Goal: Navigation & Orientation: Find specific page/section

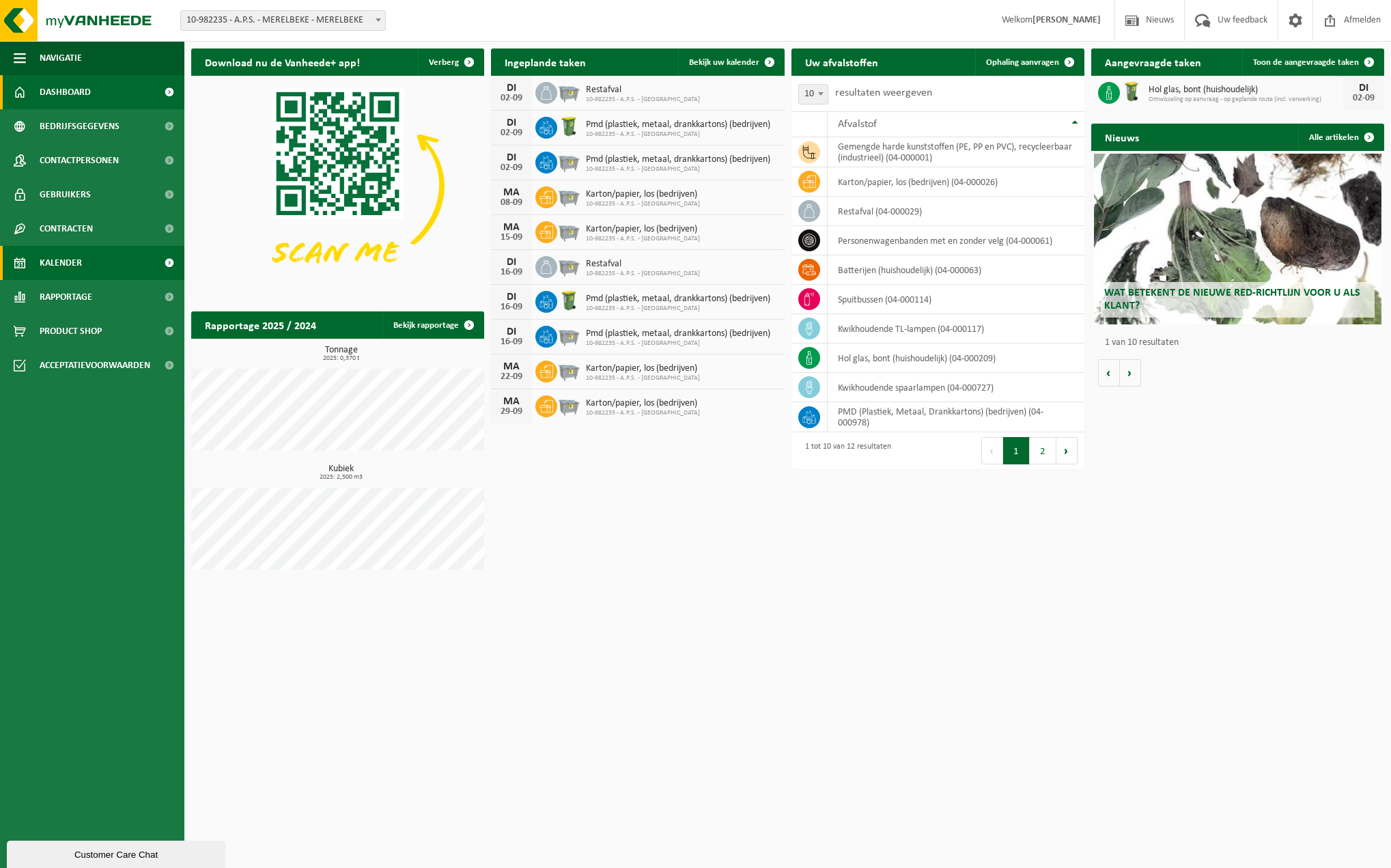
click at [81, 267] on span "Kalender" at bounding box center [61, 263] width 43 height 35
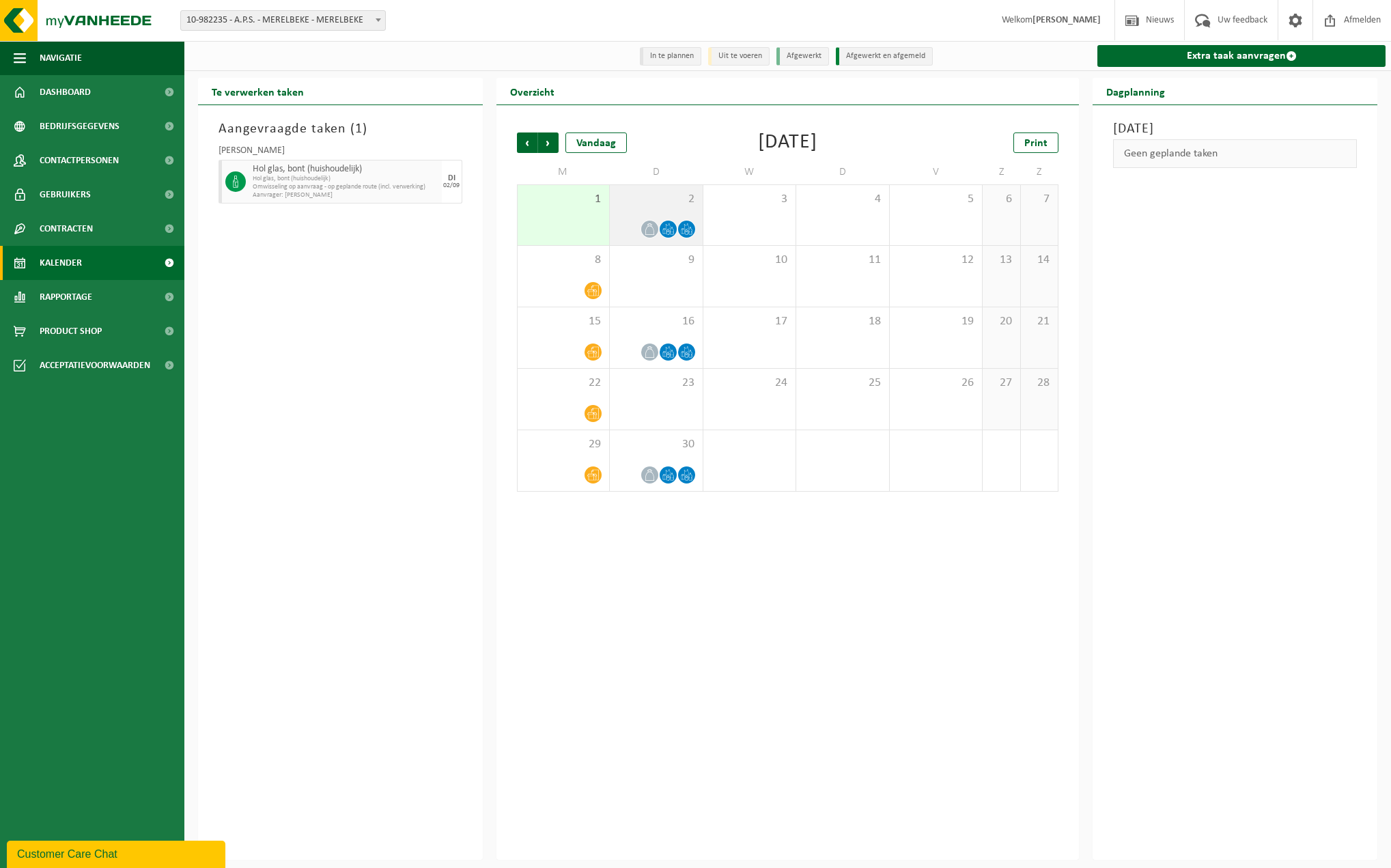
click at [649, 225] on icon at bounding box center [650, 228] width 9 height 12
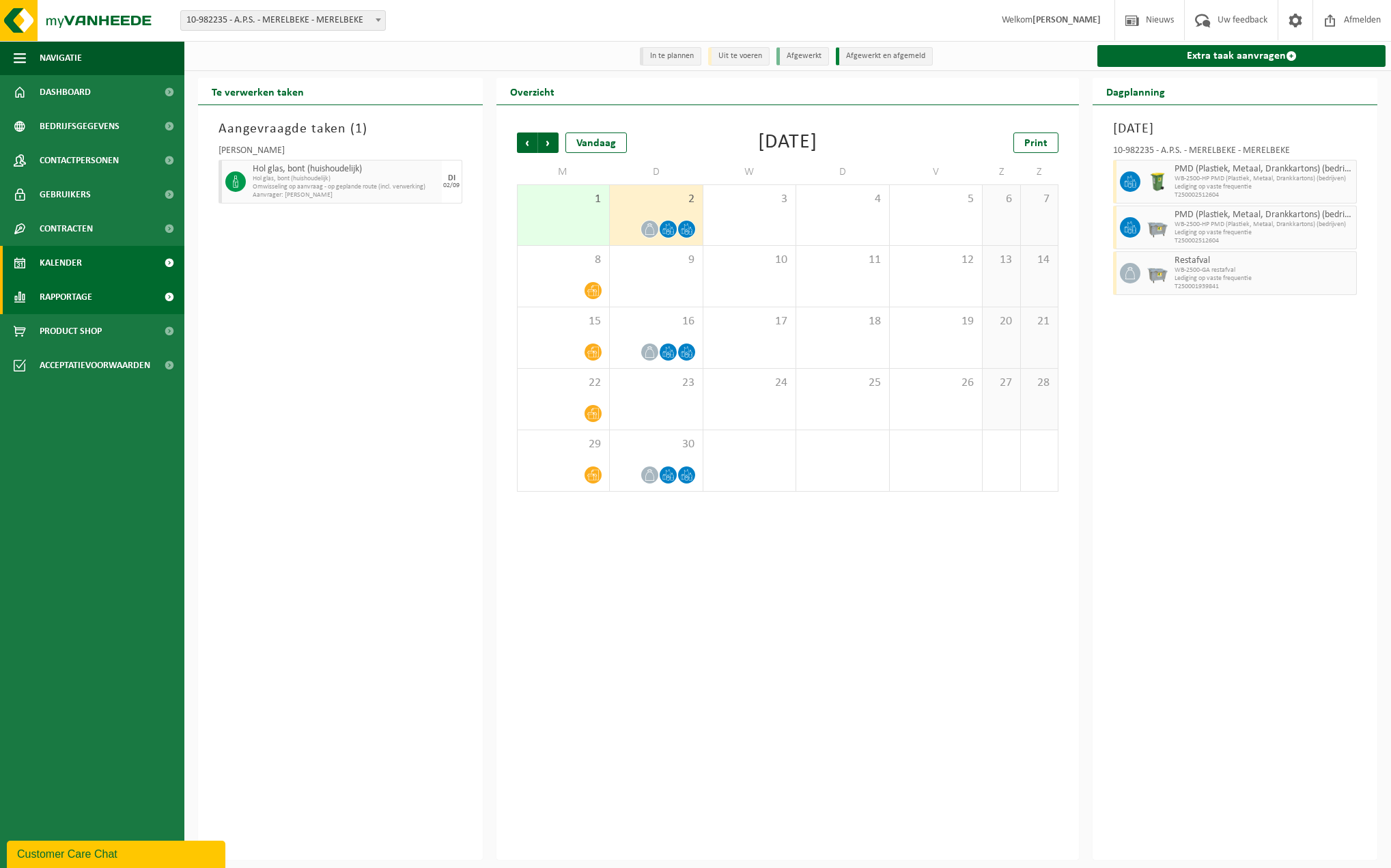
click at [81, 298] on span "Rapportage" at bounding box center [66, 298] width 53 height 35
click at [78, 291] on span "Rapportage" at bounding box center [66, 298] width 53 height 35
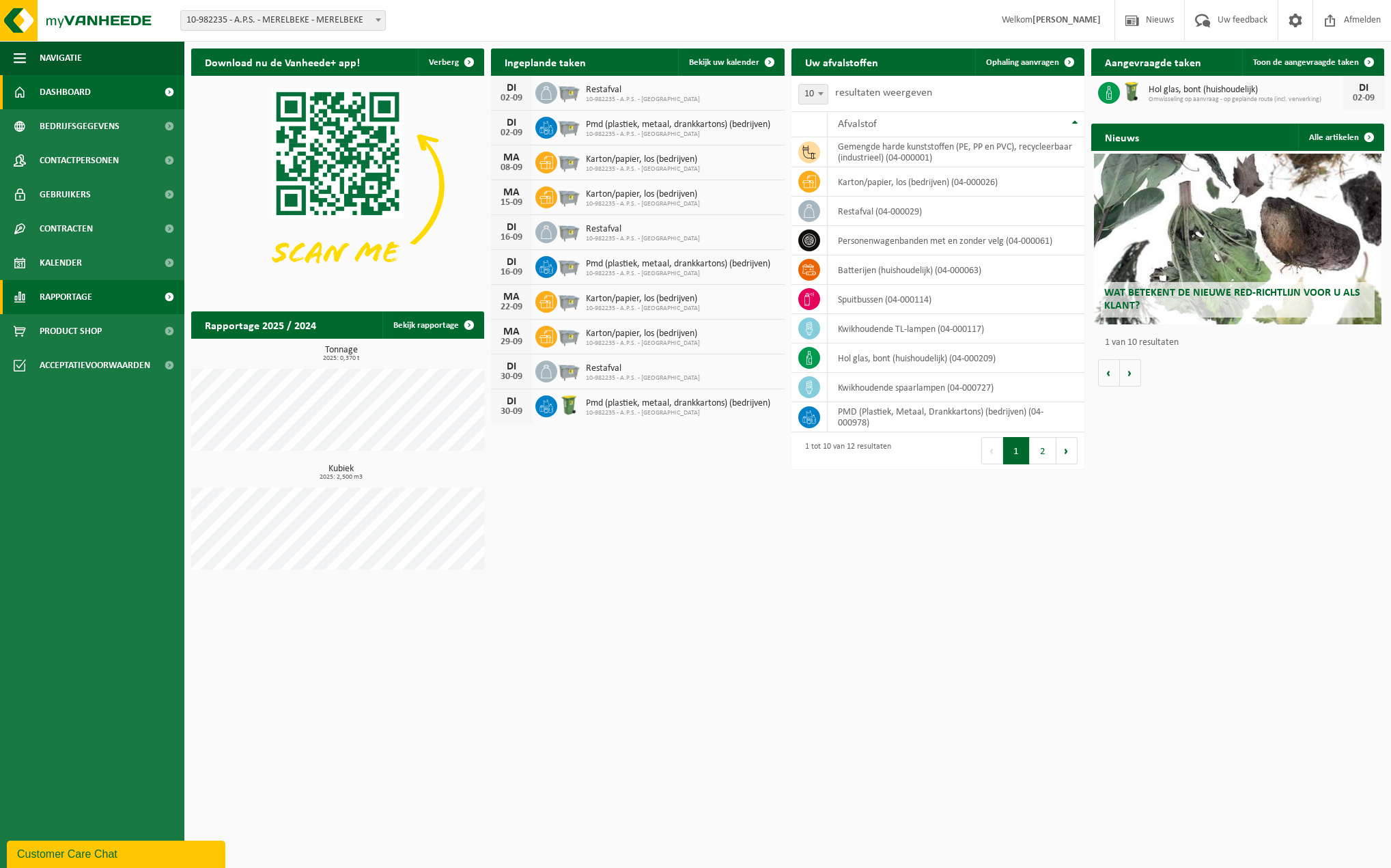
click at [66, 292] on span "Rapportage" at bounding box center [66, 298] width 53 height 35
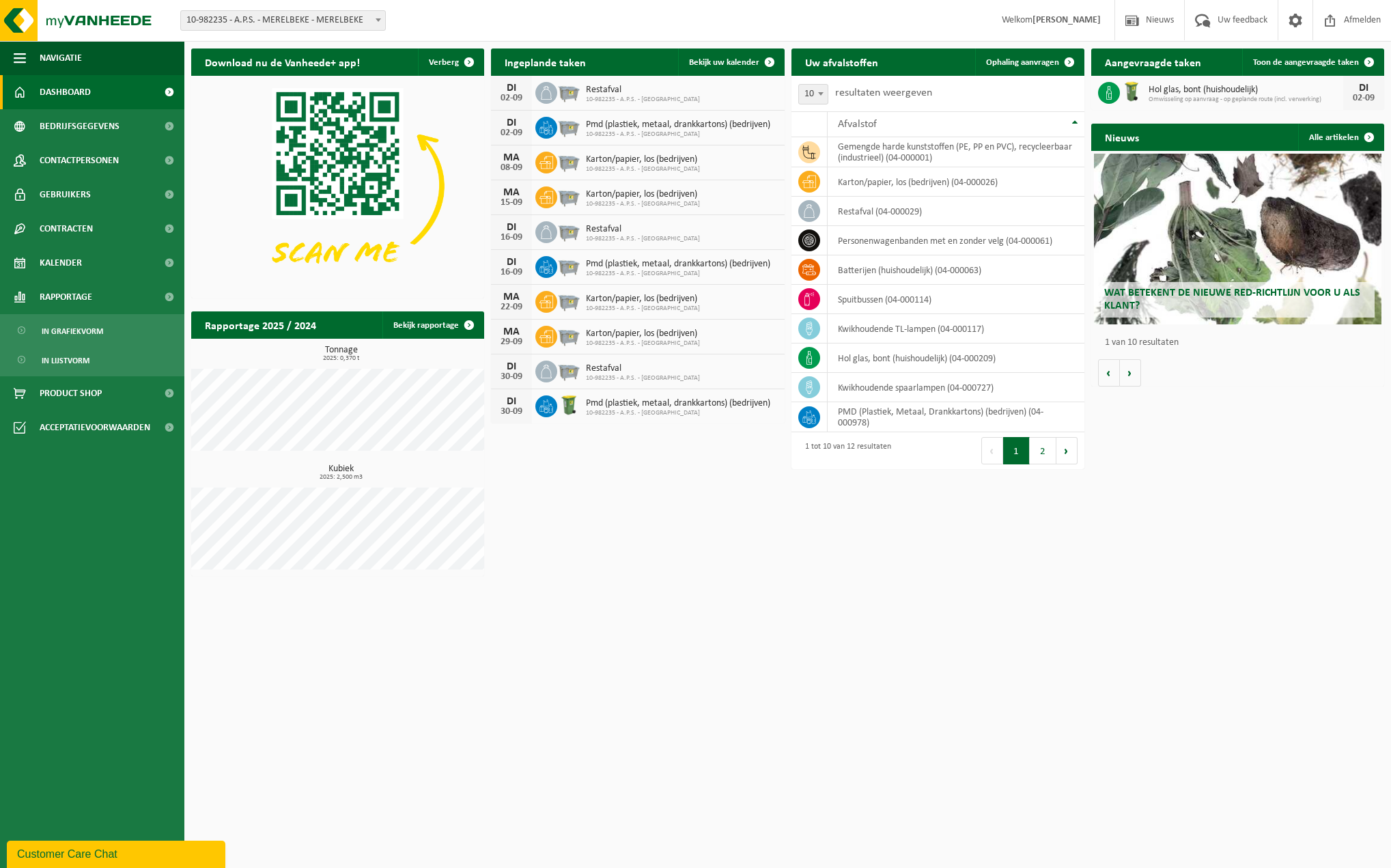
click at [1198, 296] on span "Wat betekent de nieuwe RED-richtlijn voor u als klant?" at bounding box center [1232, 299] width 256 height 24
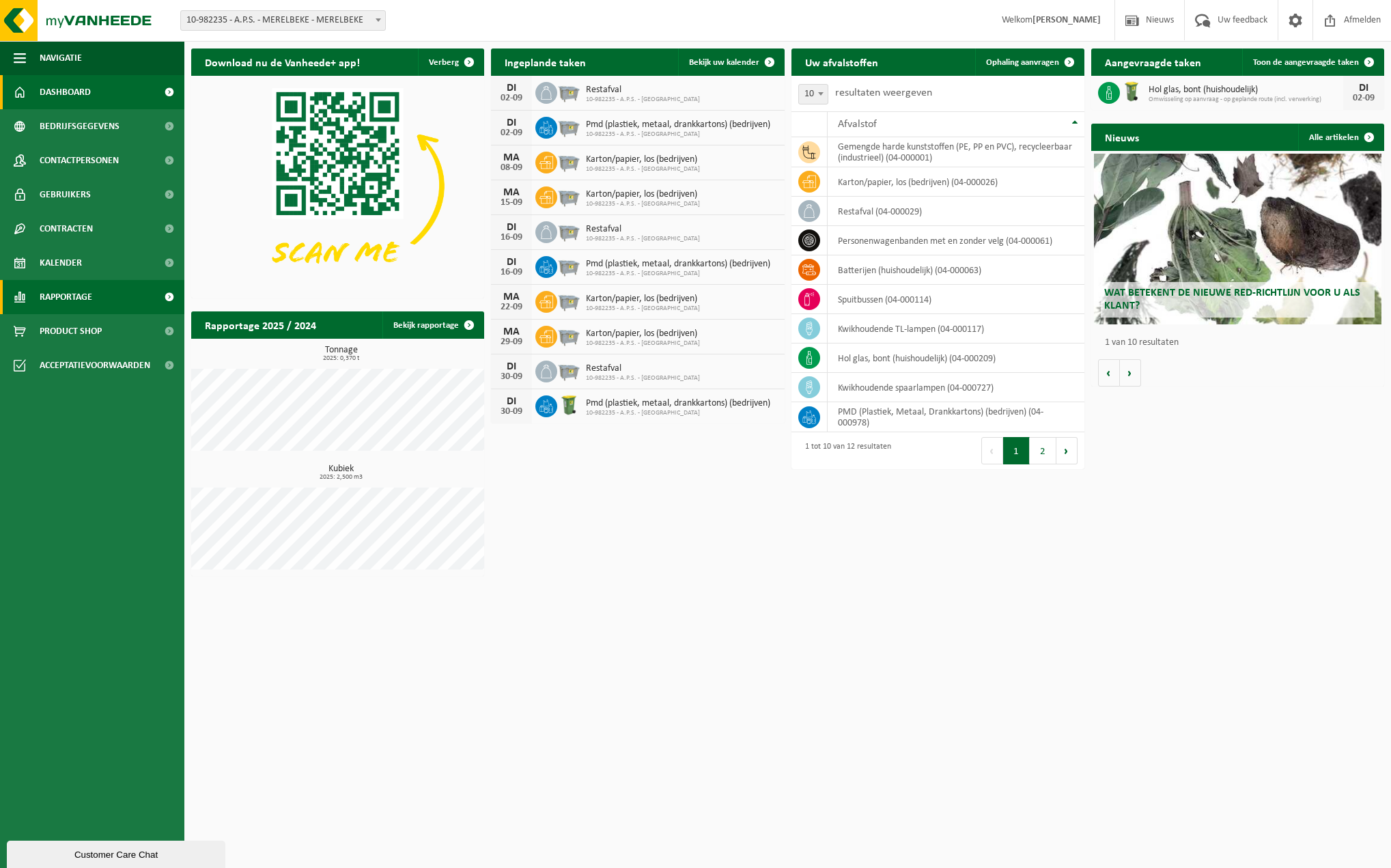
click at [72, 293] on span "Rapportage" at bounding box center [66, 298] width 53 height 35
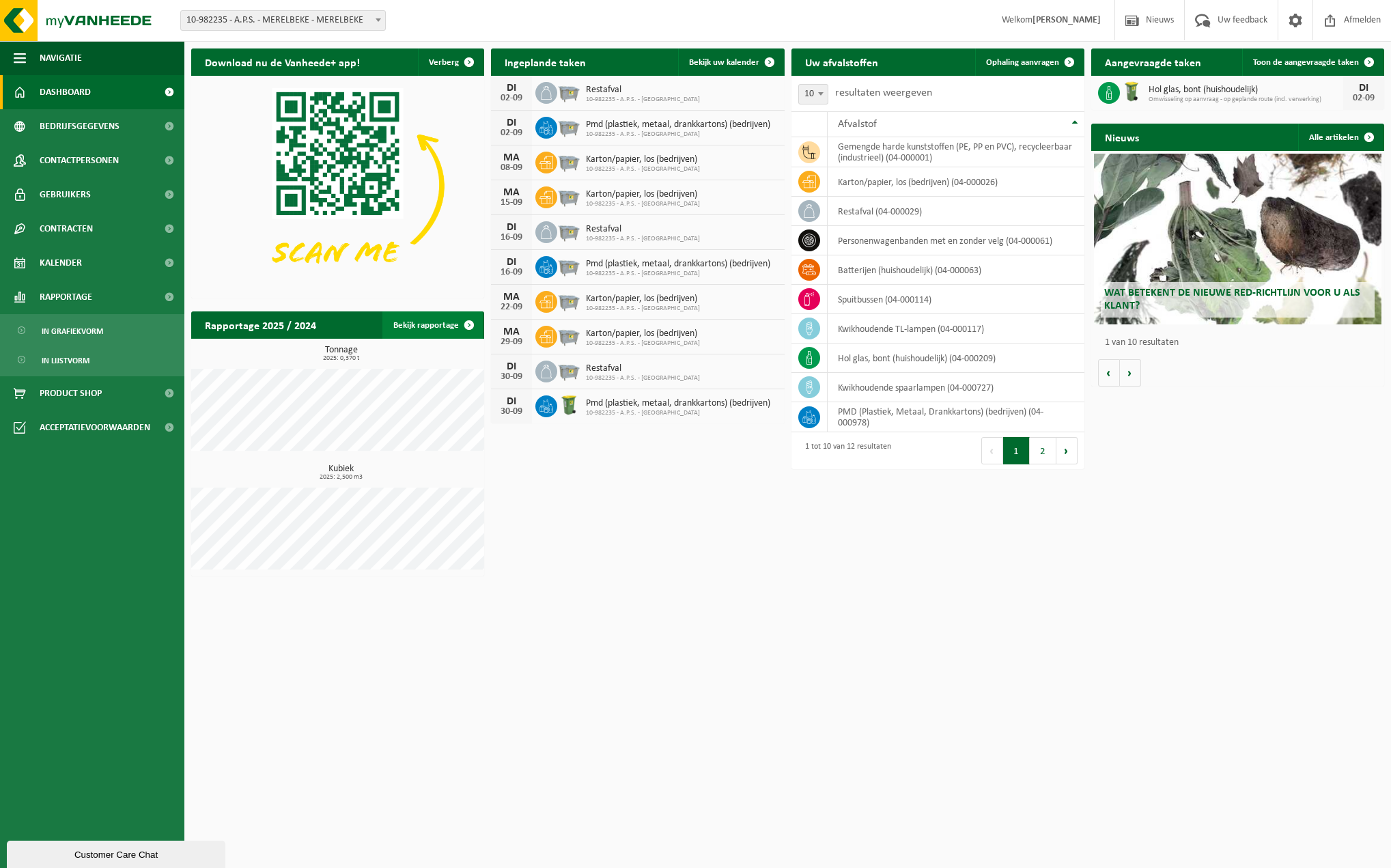
click at [433, 322] on link "Bekijk rapportage" at bounding box center [432, 325] width 100 height 27
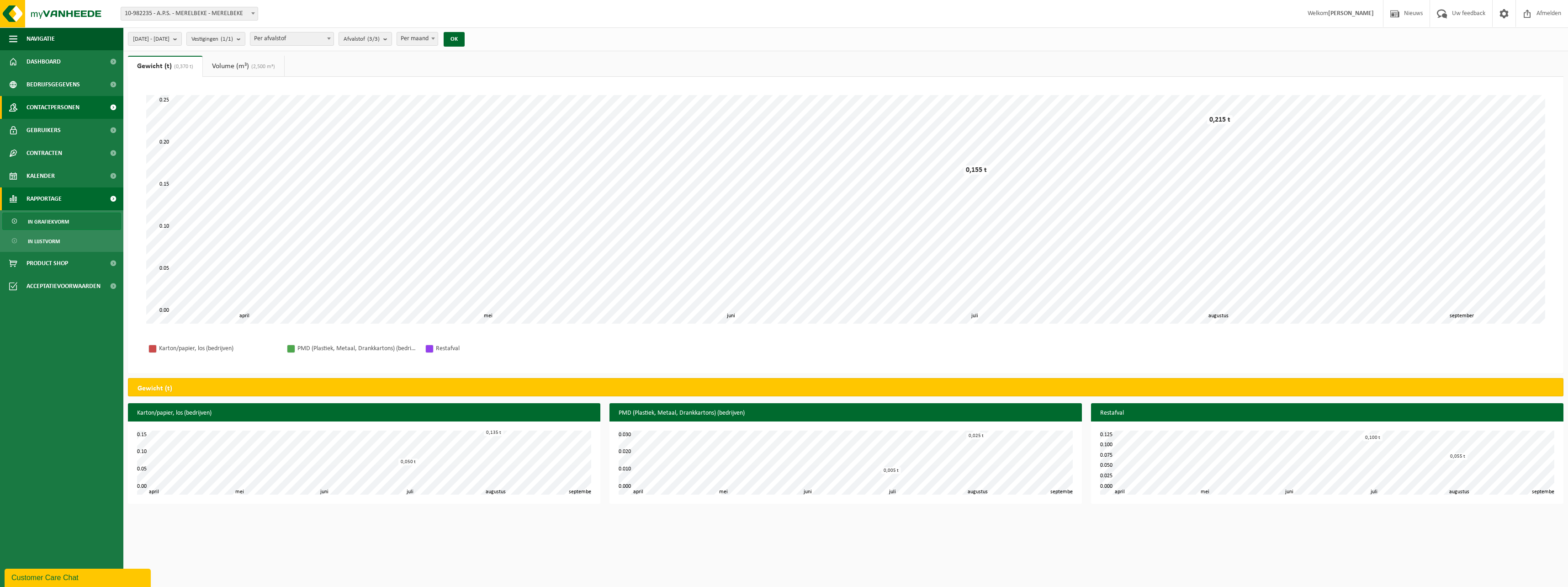
click at [58, 111] on span "Contactpersonen" at bounding box center [53, 108] width 53 height 23
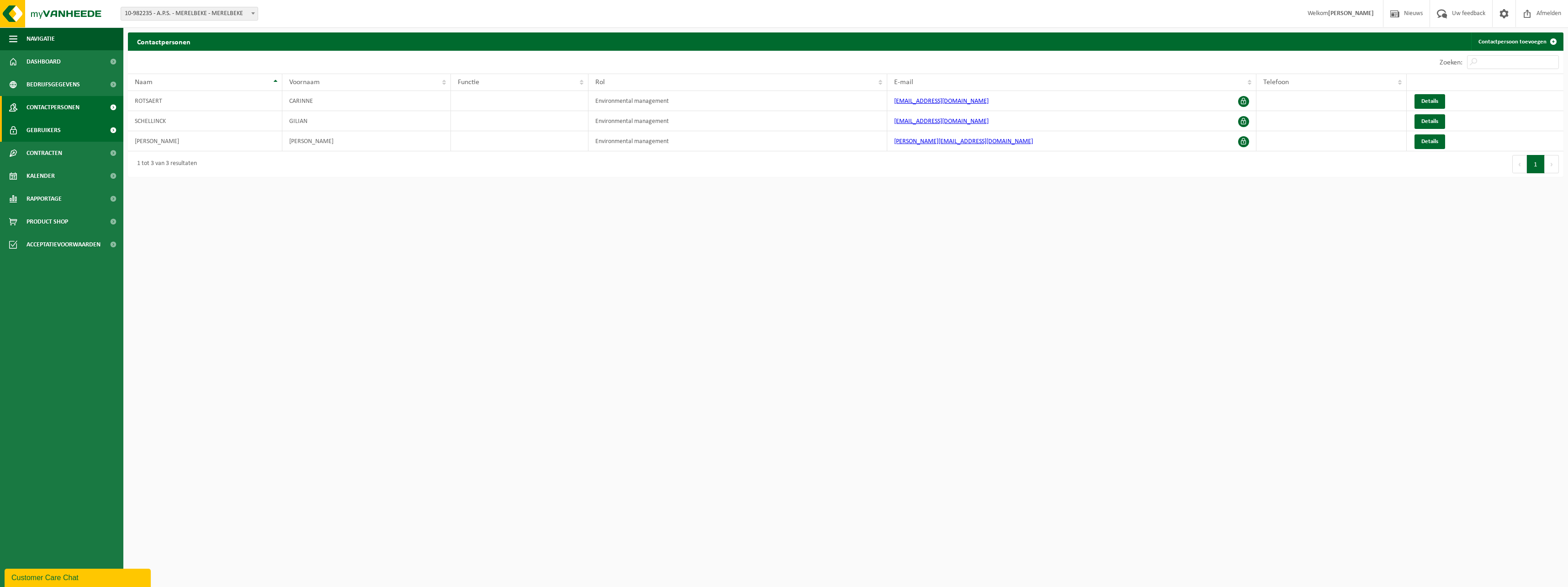
click at [47, 133] on span "Gebruikers" at bounding box center [44, 130] width 34 height 23
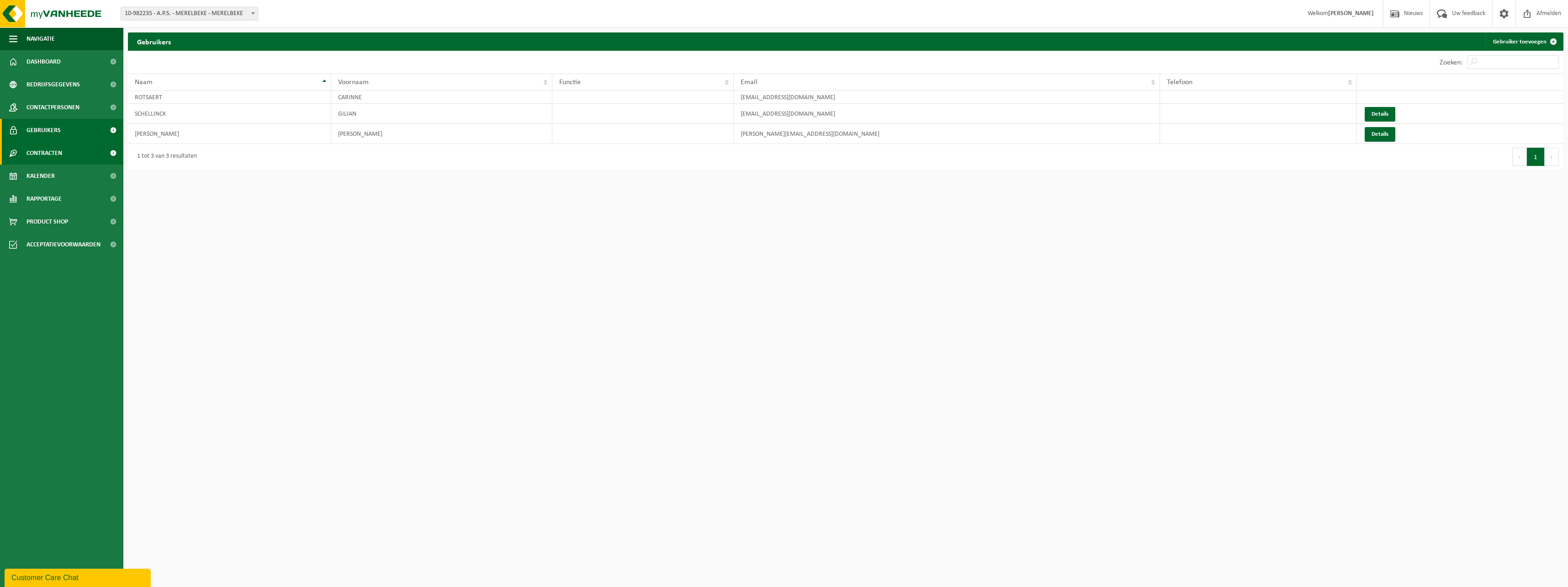
click at [40, 153] on span "Contracten" at bounding box center [44, 153] width 36 height 23
click at [72, 175] on span "Actieve contracten" at bounding box center [54, 176] width 51 height 18
